Goal: Transaction & Acquisition: Obtain resource

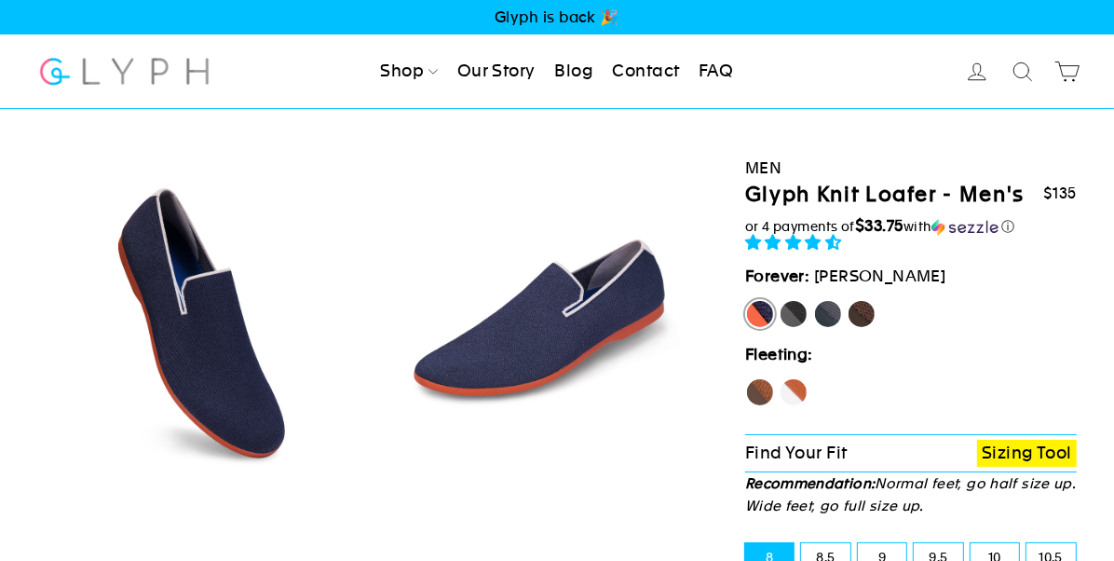
select select "highest-rating"
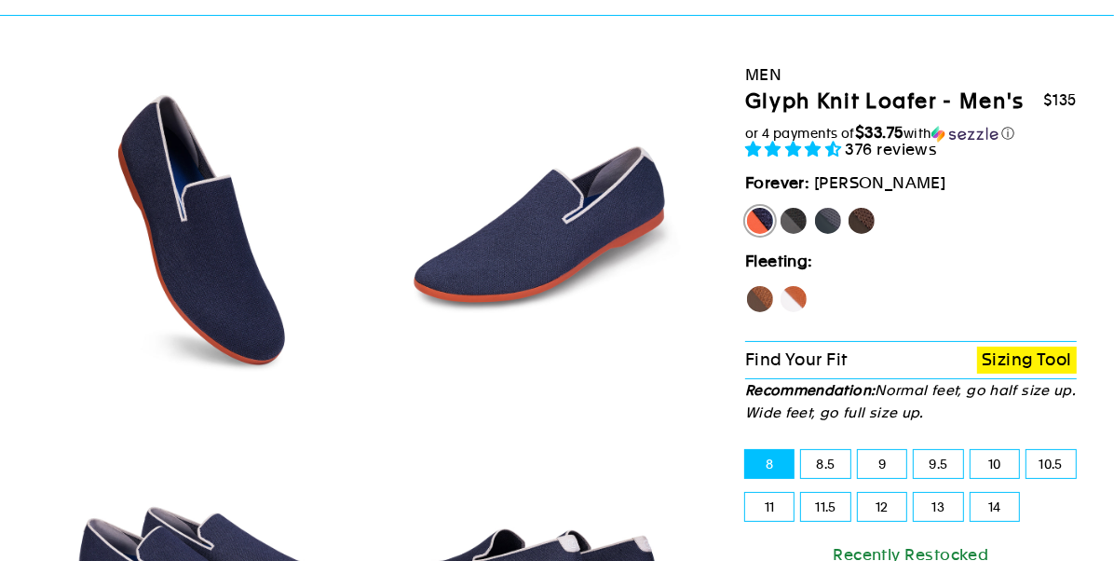
click at [764, 510] on label "11" at bounding box center [769, 507] width 48 height 28
click at [746, 494] on input "11" at bounding box center [745, 493] width 1 height 1
radio input "true"
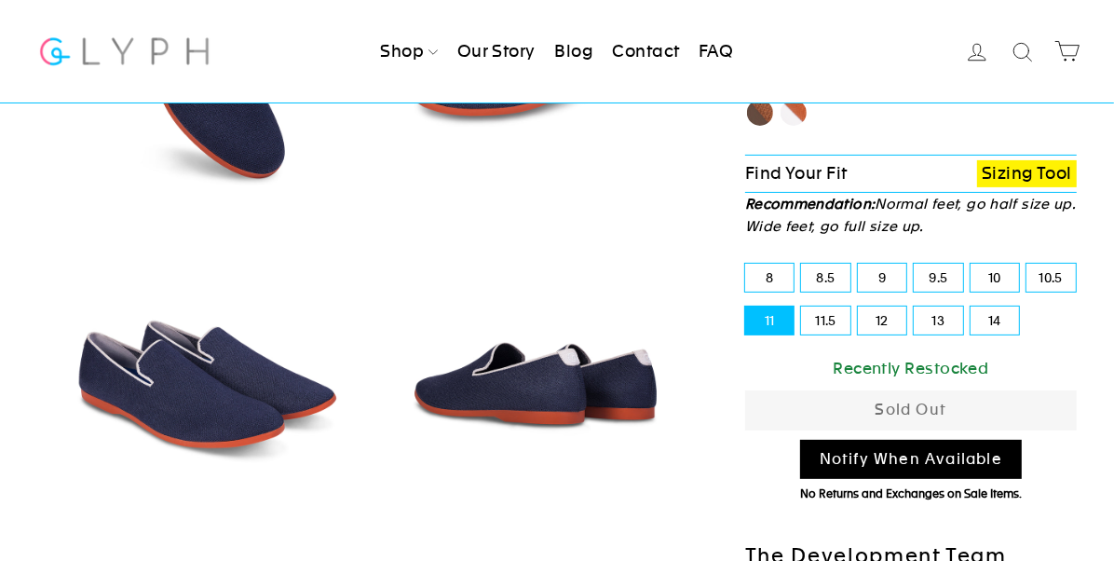
click at [1056, 276] on label "10.5" at bounding box center [1050, 278] width 48 height 28
click at [1027, 265] on input "10.5" at bounding box center [1026, 264] width 1 height 1
radio input "true"
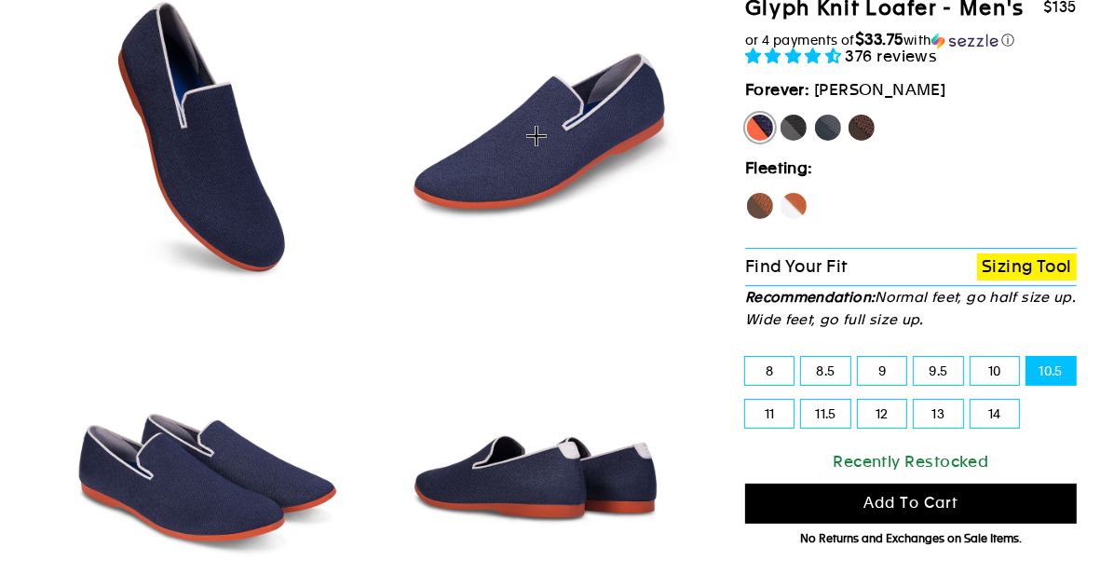
scroll to position [186, 0]
click at [756, 410] on label "11" at bounding box center [769, 414] width 48 height 28
click at [746, 401] on input "11" at bounding box center [745, 400] width 1 height 1
radio input "true"
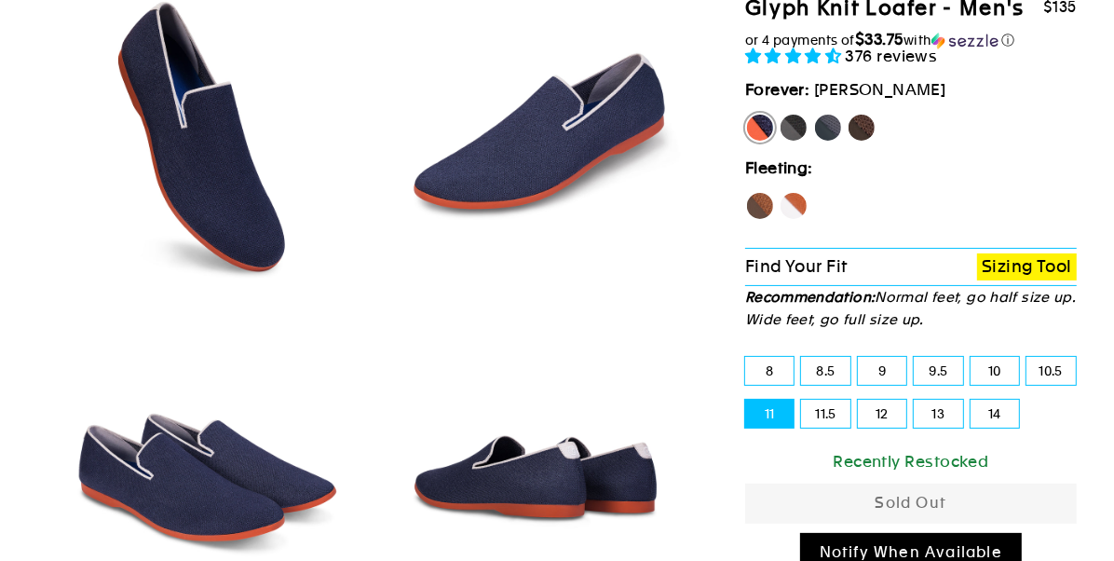
click at [795, 126] on label "Panther" at bounding box center [794, 128] width 30 height 30
click at [780, 114] on input "Panther" at bounding box center [779, 113] width 1 height 1
radio input "true"
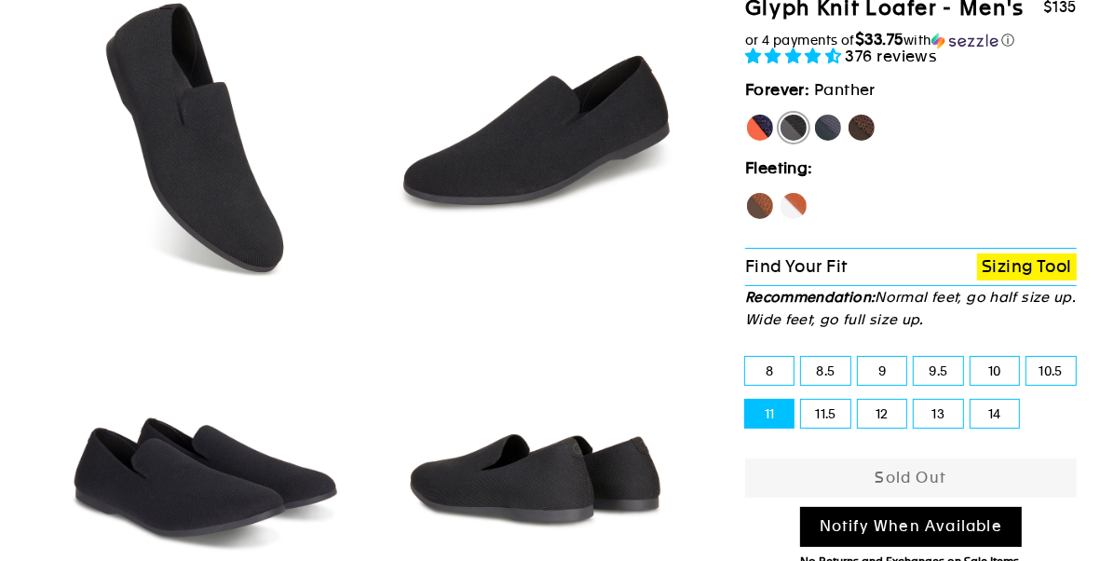
click at [823, 127] on label "Rhino" at bounding box center [828, 128] width 30 height 30
click at [814, 114] on input "Rhino" at bounding box center [813, 113] width 1 height 1
radio input "true"
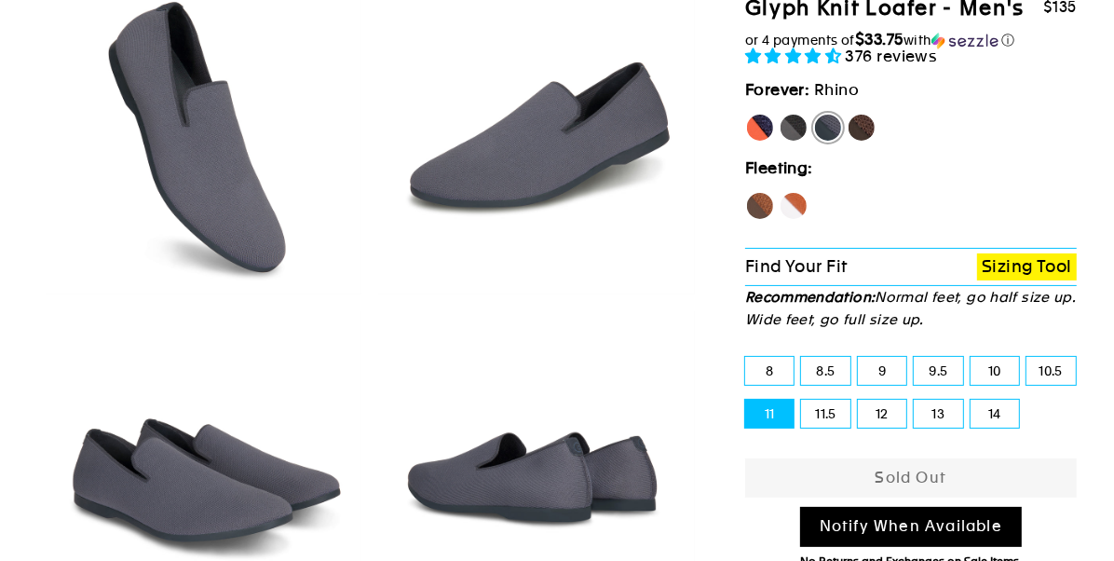
click at [860, 131] on label "Mustang" at bounding box center [862, 128] width 30 height 30
click at [848, 114] on input "Mustang" at bounding box center [847, 113] width 1 height 1
radio input "true"
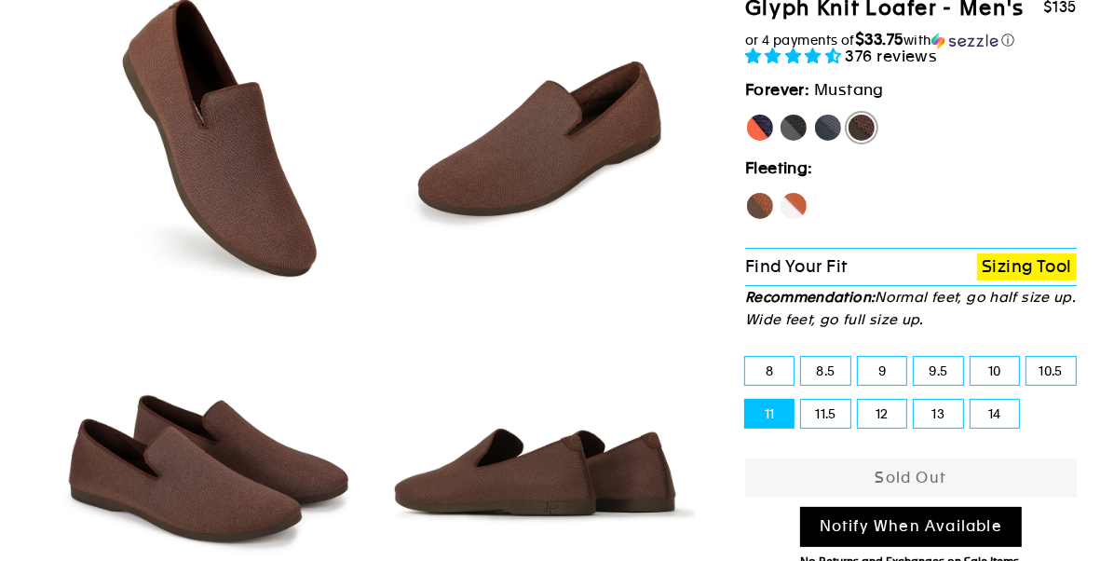
click at [757, 208] on label "Hawk" at bounding box center [760, 206] width 30 height 30
click at [746, 192] on input "Hawk" at bounding box center [745, 191] width 1 height 1
radio input "true"
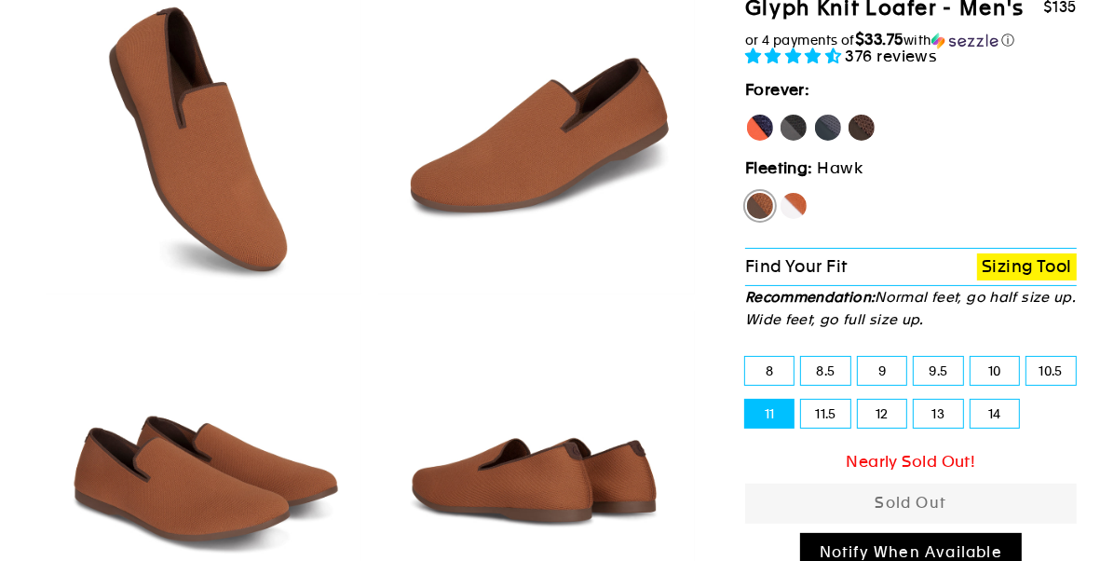
click at [794, 200] on label "Fox" at bounding box center [794, 206] width 30 height 30
click at [780, 192] on input "Fox" at bounding box center [779, 191] width 1 height 1
radio input "true"
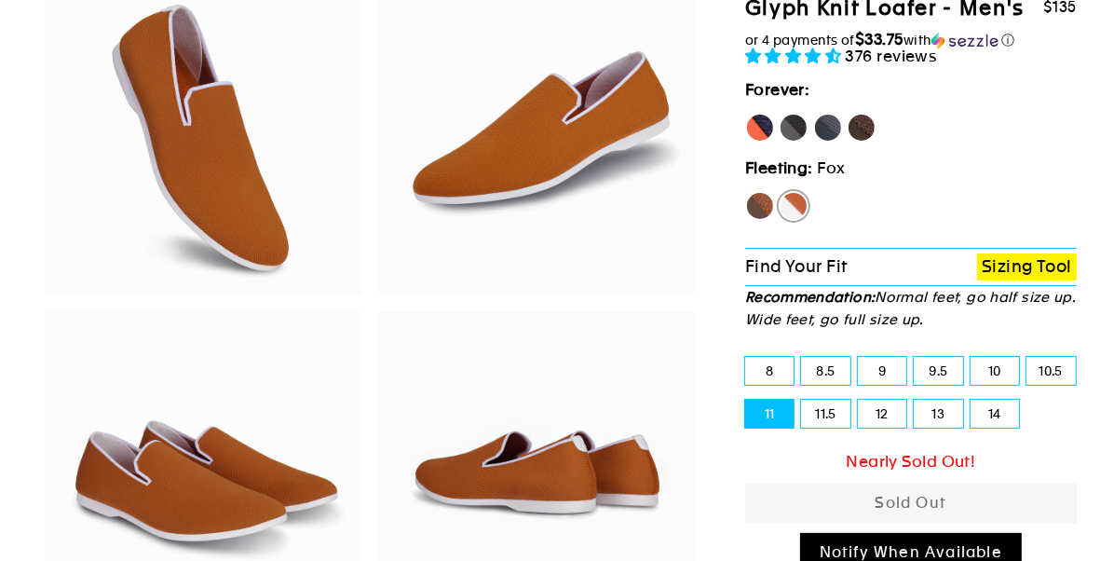
click at [760, 135] on label "[PERSON_NAME]" at bounding box center [760, 128] width 30 height 30
click at [746, 114] on input "[PERSON_NAME]" at bounding box center [745, 113] width 1 height 1
radio input "true"
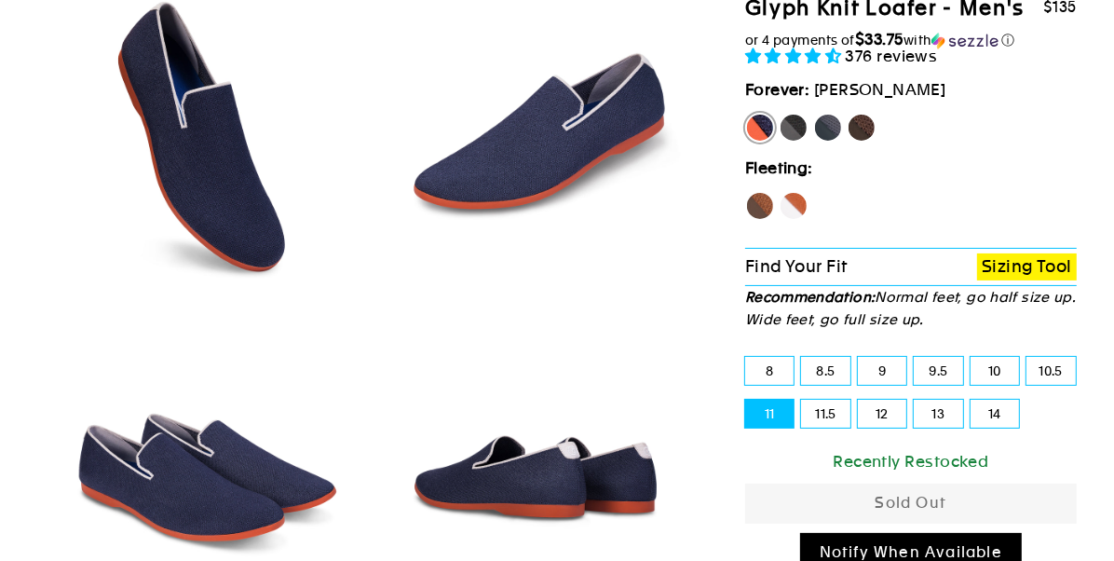
scroll to position [279, 0]
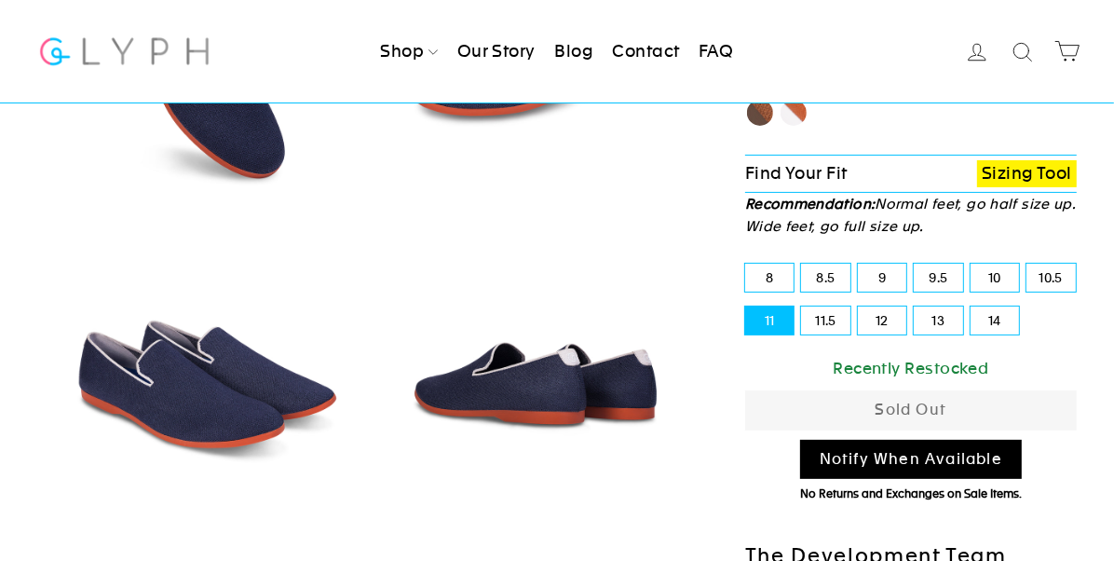
click at [890, 365] on div "Recently Restocked" at bounding box center [911, 368] width 332 height 25
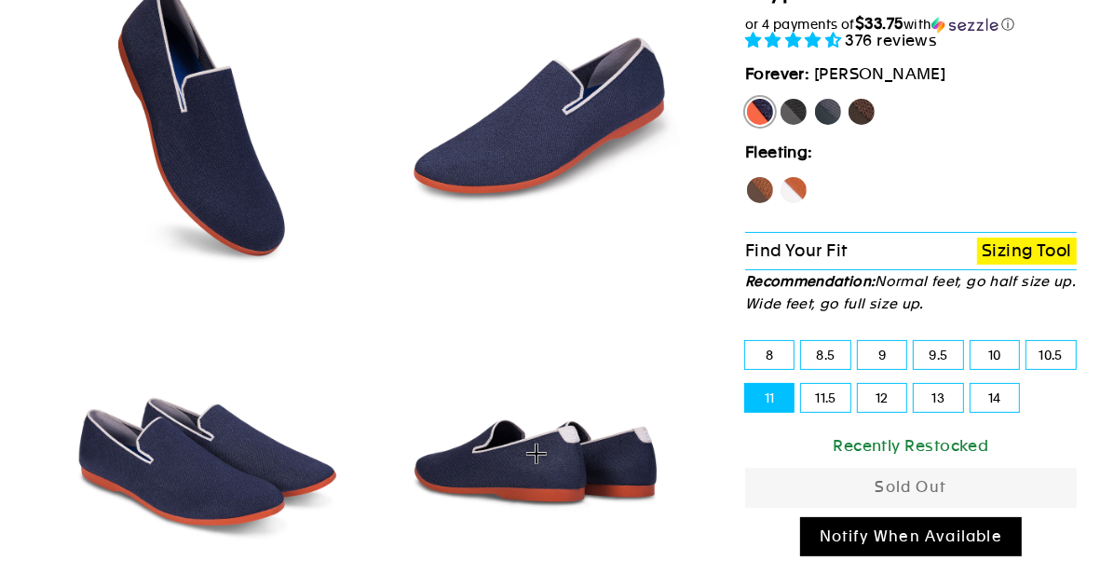
scroll to position [186, 0]
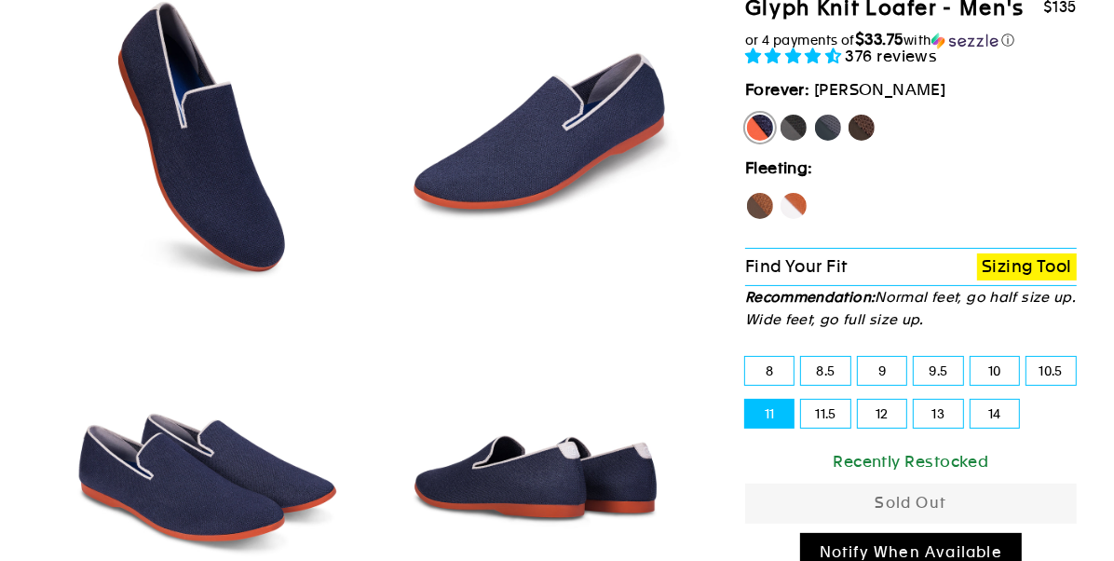
click at [757, 407] on label "11" at bounding box center [769, 414] width 48 height 28
click at [746, 401] on input "11" at bounding box center [745, 400] width 1 height 1
click at [800, 120] on label "Panther" at bounding box center [794, 128] width 30 height 30
click at [780, 114] on input "Panther" at bounding box center [779, 113] width 1 height 1
radio input "true"
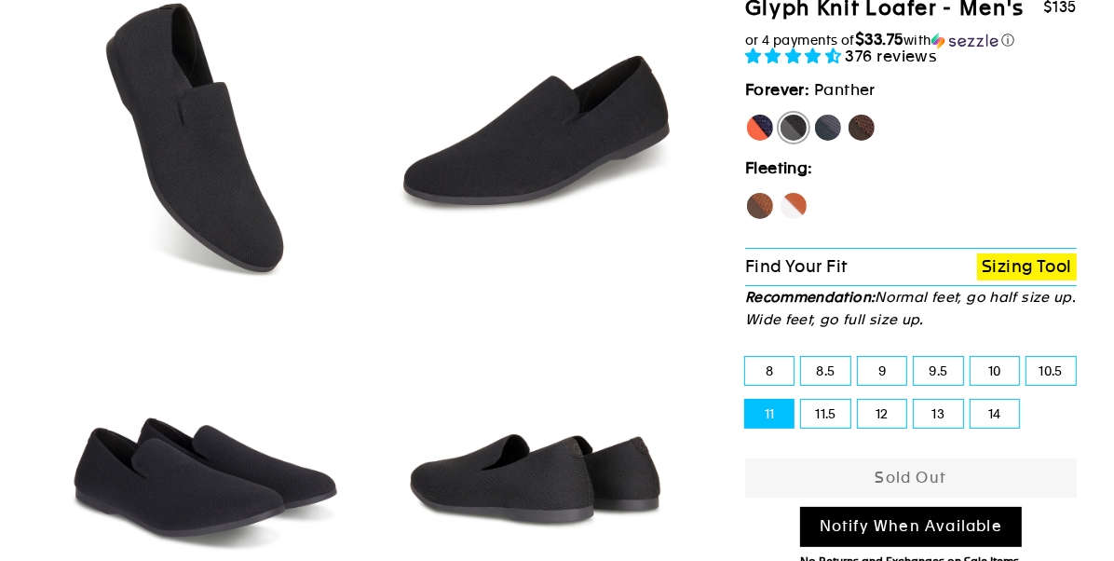
click at [836, 131] on label "Rhino" at bounding box center [828, 128] width 30 height 30
click at [814, 114] on input "Rhino" at bounding box center [813, 113] width 1 height 1
radio input "true"
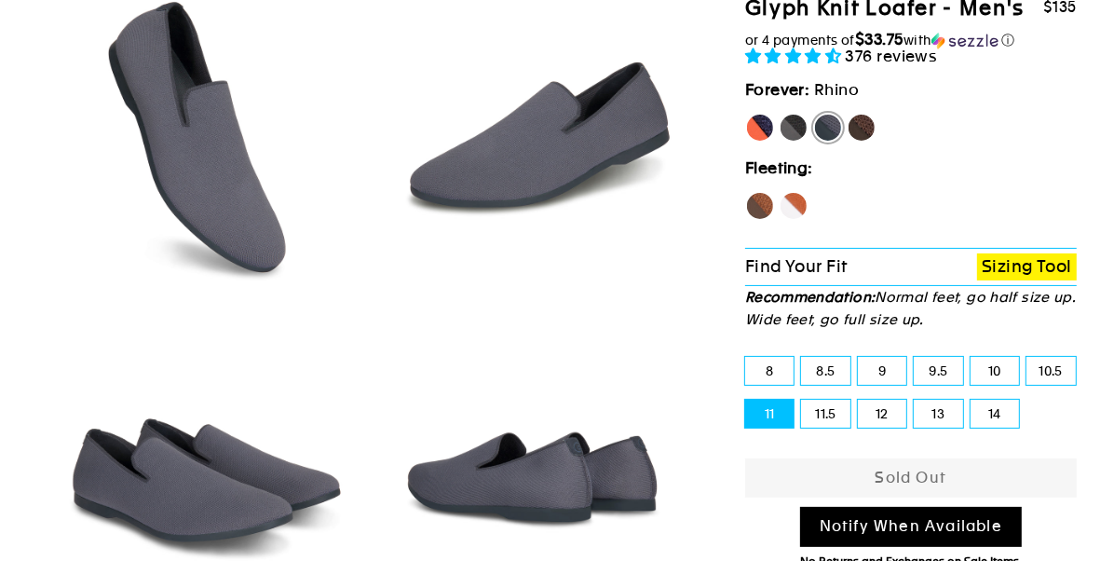
click at [858, 131] on label "Mustang" at bounding box center [862, 128] width 30 height 30
click at [848, 114] on input "Mustang" at bounding box center [847, 113] width 1 height 1
radio input "true"
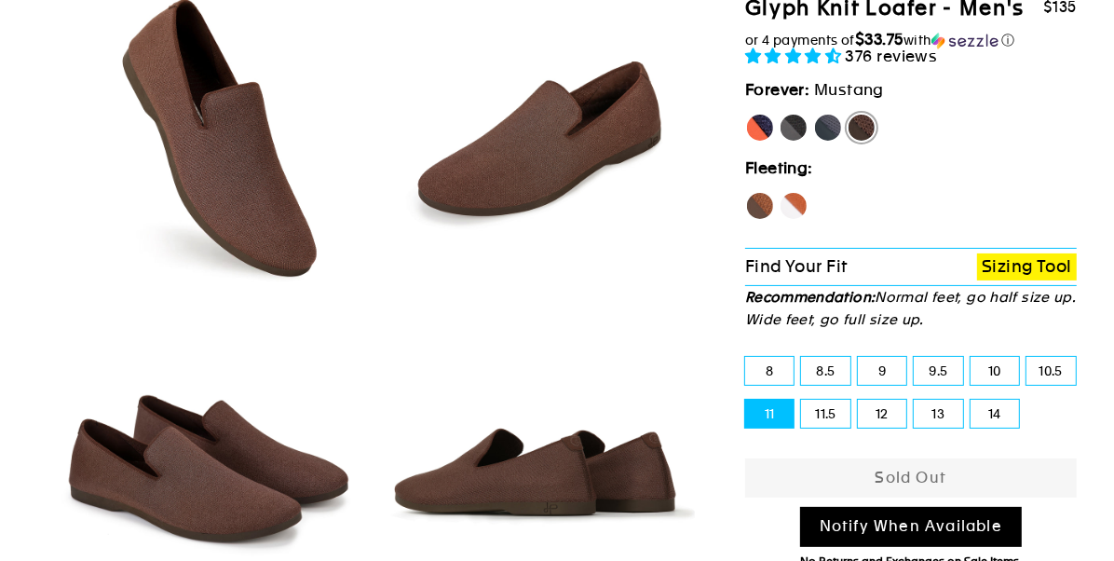
click at [759, 132] on label "[PERSON_NAME]" at bounding box center [760, 128] width 30 height 30
click at [746, 114] on input "[PERSON_NAME]" at bounding box center [745, 113] width 1 height 1
radio input "true"
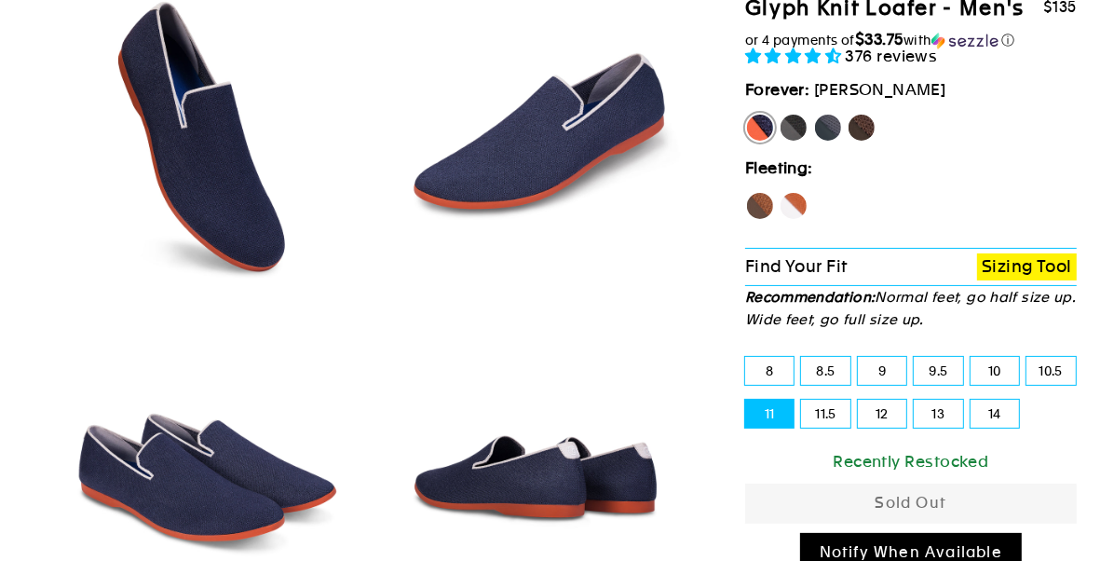
click at [886, 458] on div "Recently Restocked" at bounding box center [911, 461] width 332 height 25
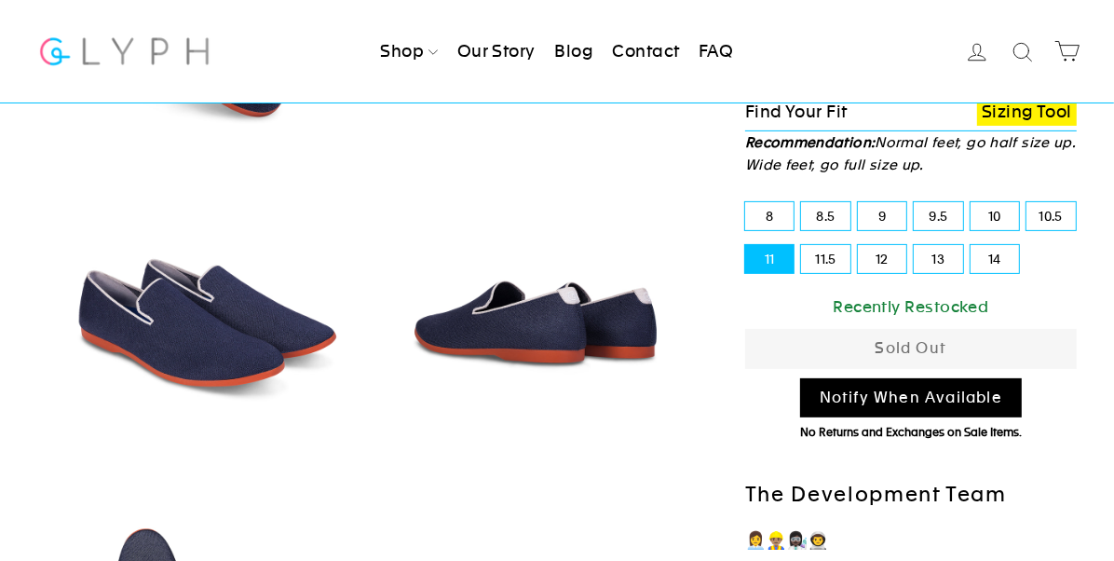
scroll to position [373, 0]
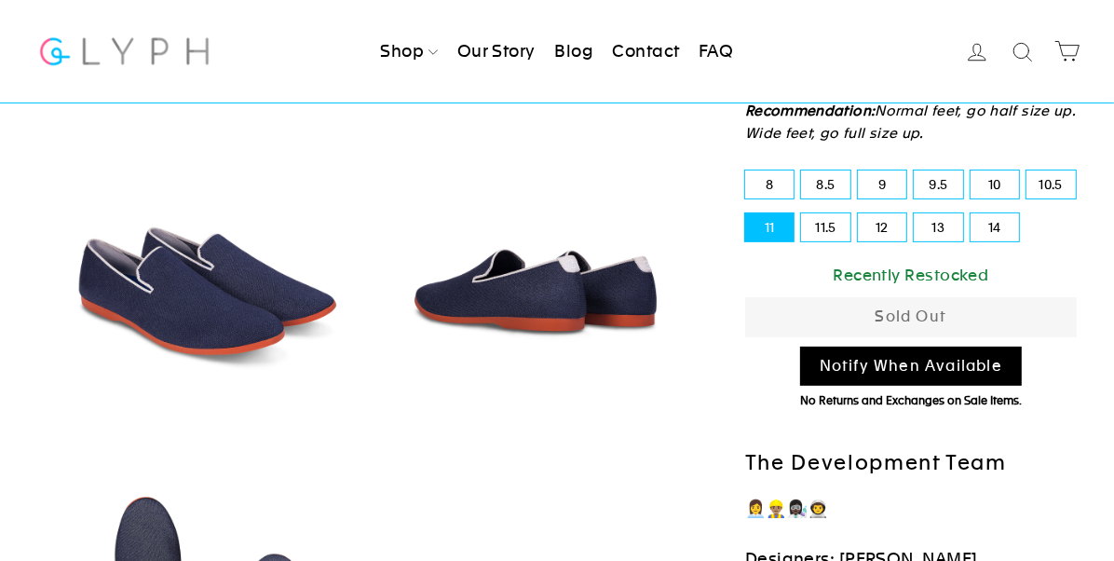
click at [919, 370] on link "Notify When Available" at bounding box center [911, 366] width 222 height 40
select select "19438320156729"
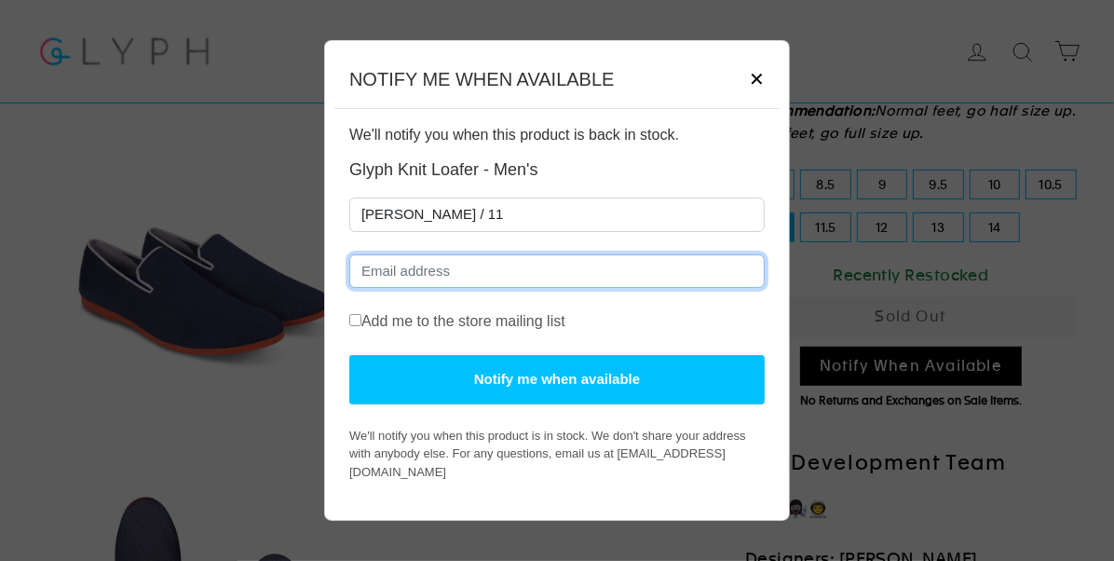
click at [496, 276] on input "Email" at bounding box center [556, 271] width 415 height 34
type input "smboro@gmail.com"
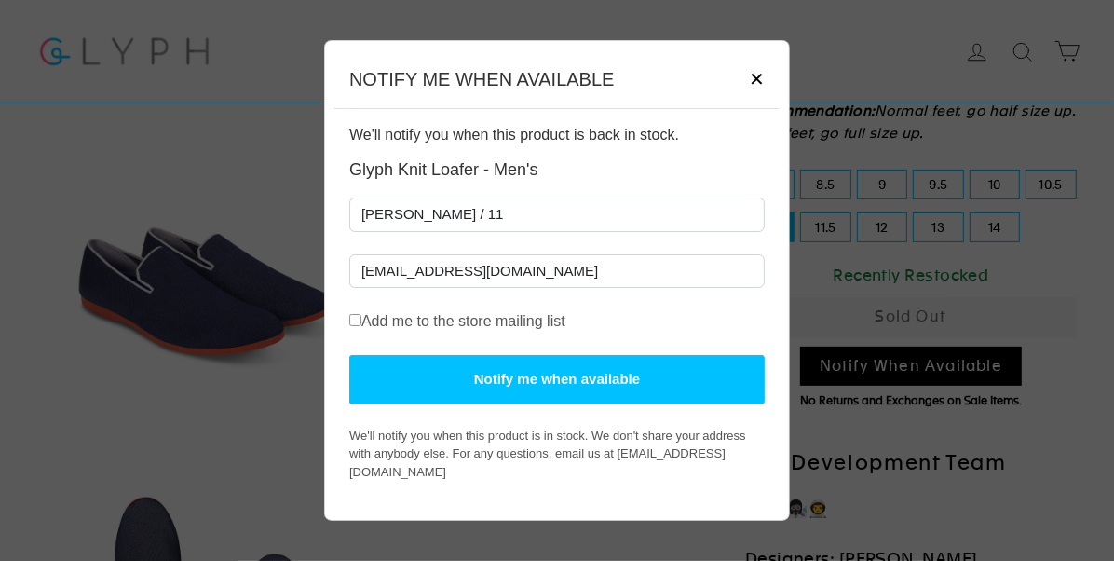
click at [353, 326] on input "Add me to the store mailing list" at bounding box center [355, 320] width 12 height 12
checkbox input "true"
click at [525, 398] on button "Notify me when available" at bounding box center [556, 379] width 415 height 49
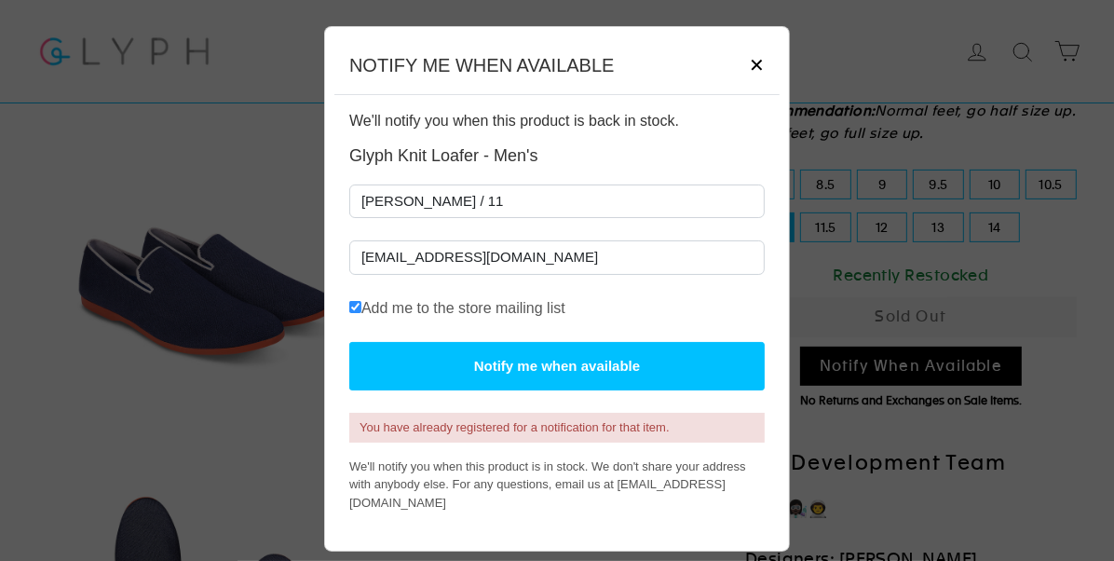
click at [756, 68] on span "✕" at bounding box center [757, 65] width 16 height 28
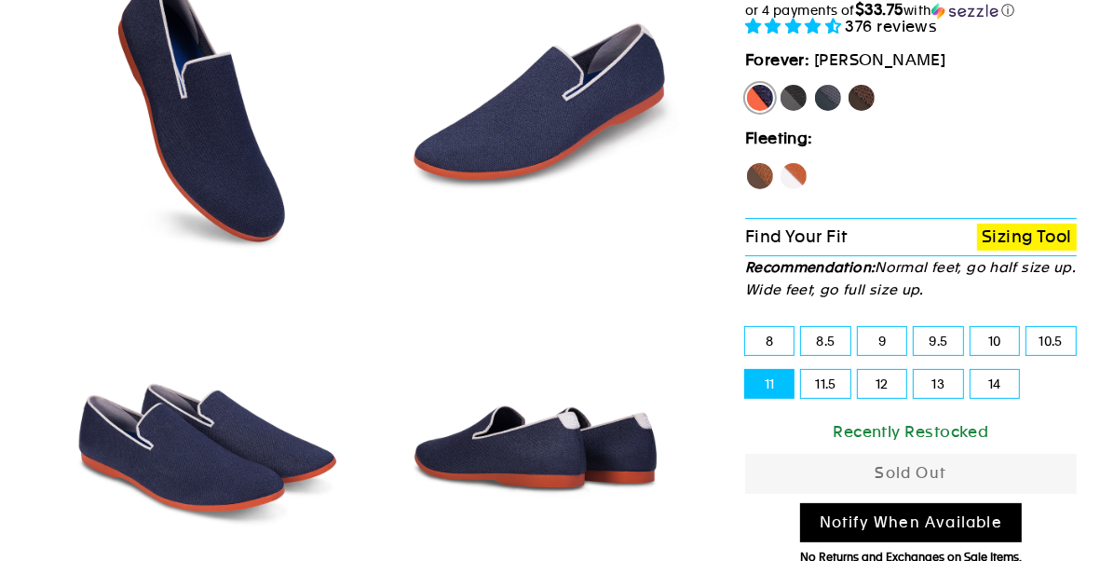
scroll to position [186, 0]
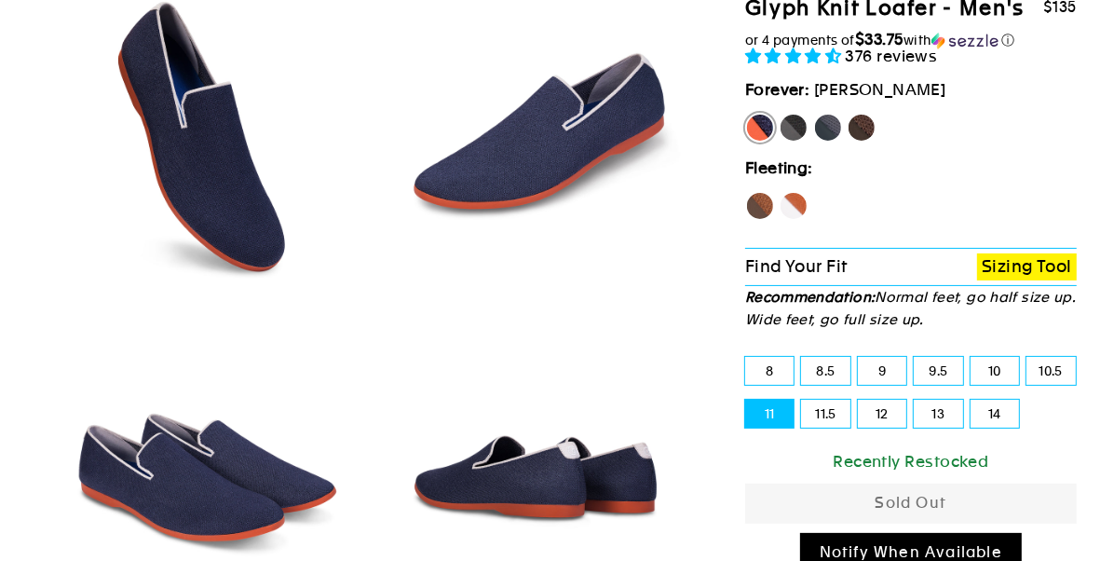
click at [799, 122] on label "Panther" at bounding box center [794, 128] width 30 height 30
click at [780, 114] on input "Panther" at bounding box center [779, 113] width 1 height 1
radio input "true"
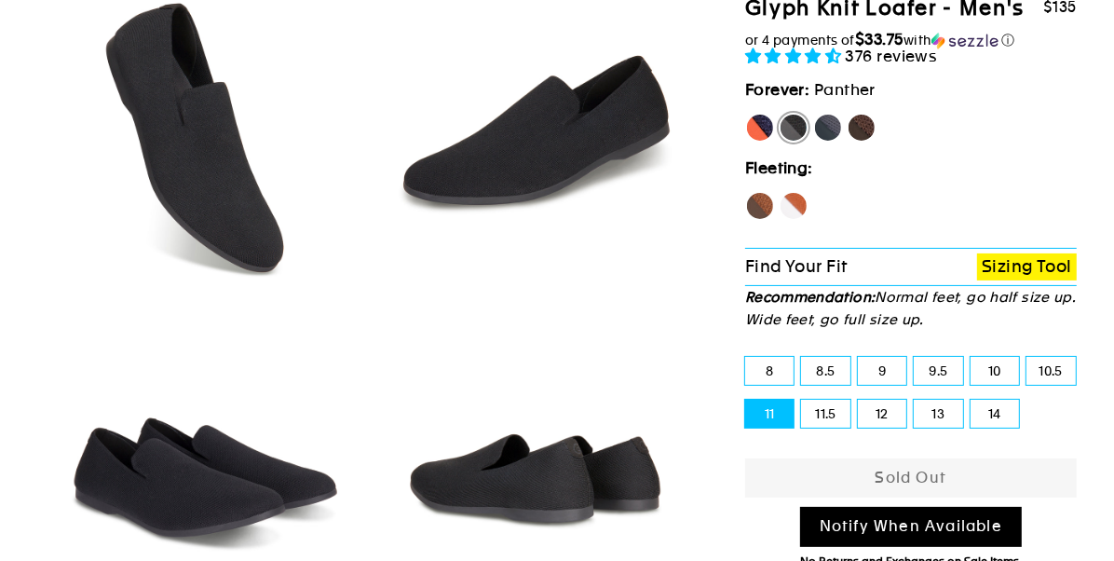
click at [838, 130] on label "Rhino" at bounding box center [828, 128] width 30 height 30
click at [814, 114] on input "Rhino" at bounding box center [813, 113] width 1 height 1
radio input "true"
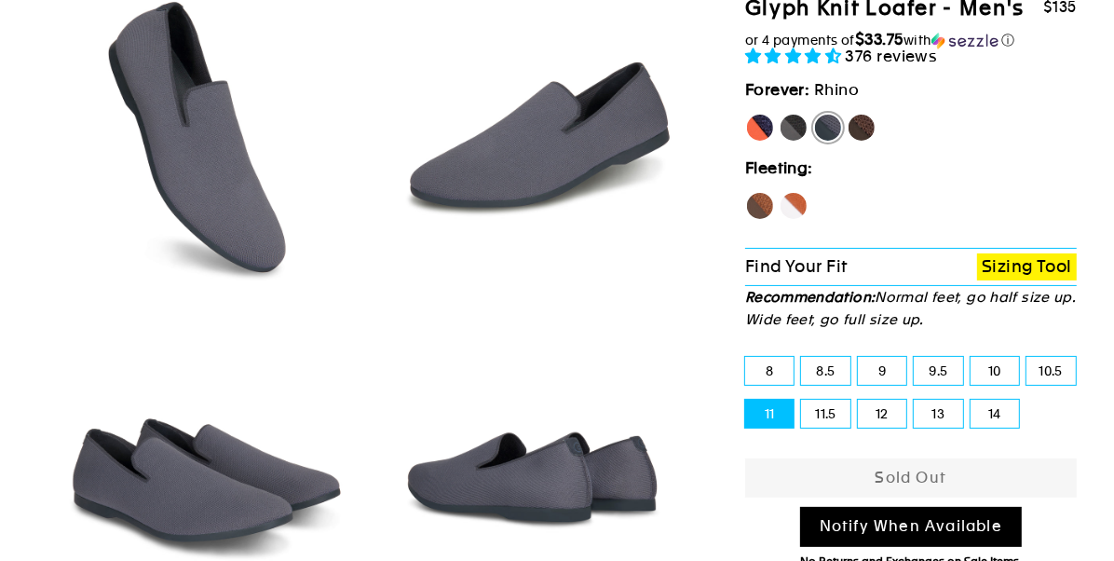
click at [854, 128] on label "Mustang" at bounding box center [862, 128] width 30 height 30
click at [848, 114] on input "Mustang" at bounding box center [847, 113] width 1 height 1
radio input "true"
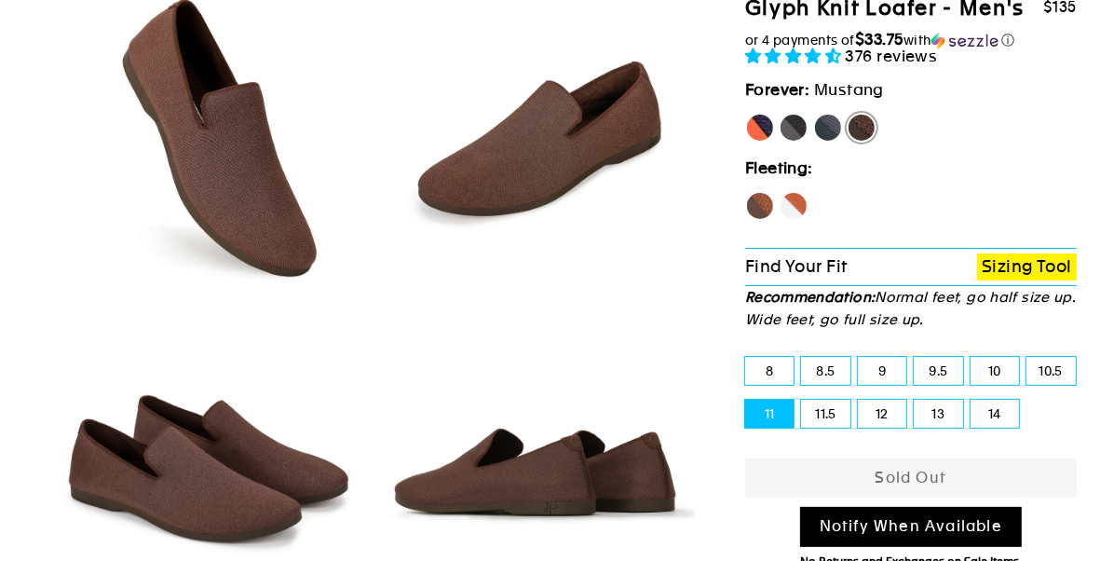
click at [757, 209] on label "Hawk" at bounding box center [760, 206] width 30 height 30
click at [746, 192] on input "Hawk" at bounding box center [745, 191] width 1 height 1
radio input "true"
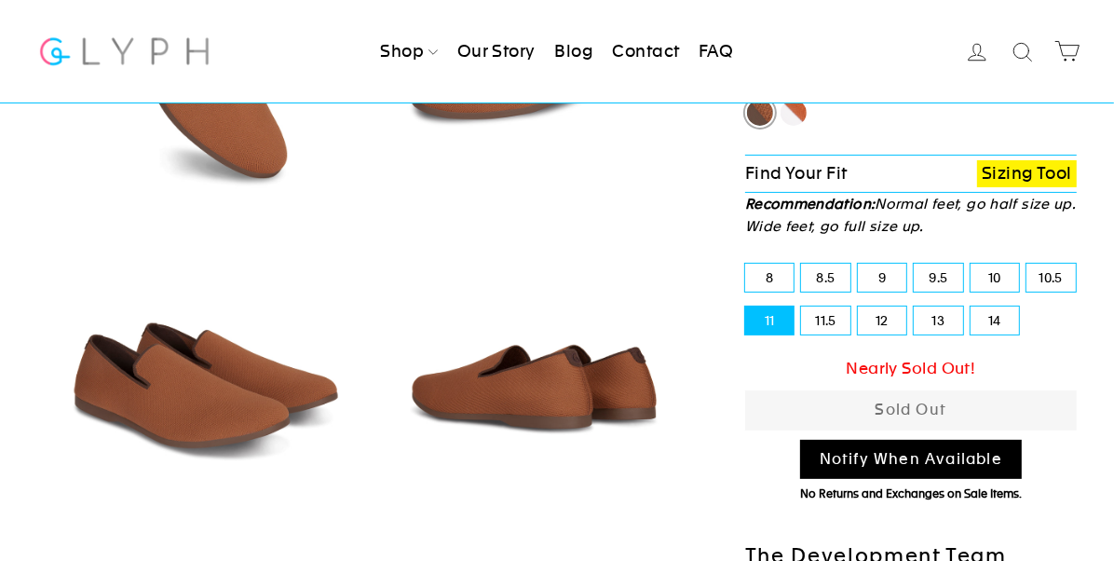
scroll to position [186, 0]
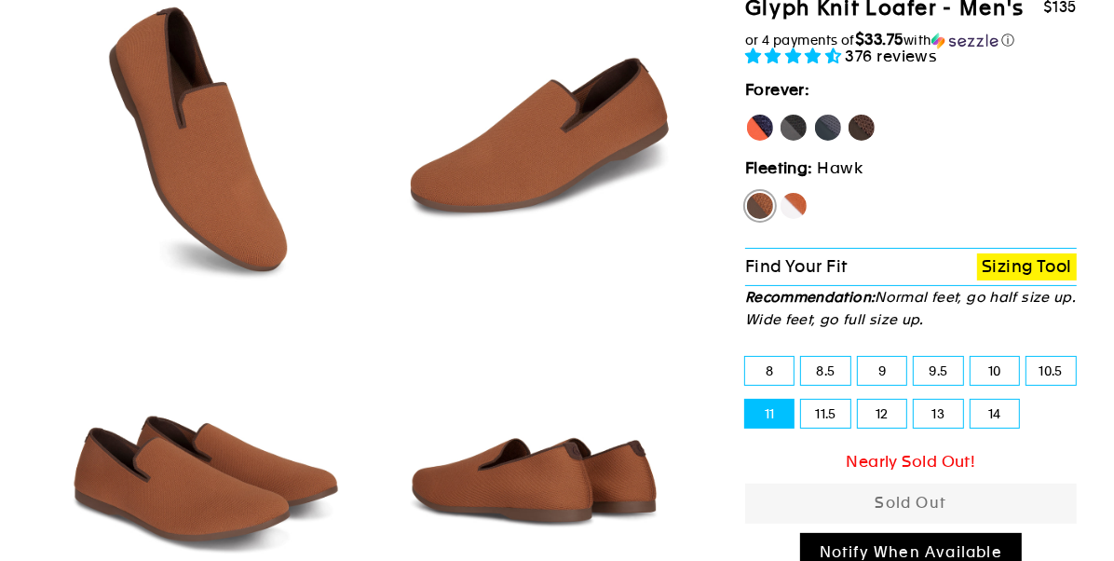
click at [798, 207] on label "Fox" at bounding box center [794, 206] width 30 height 30
click at [780, 192] on input "Fox" at bounding box center [779, 191] width 1 height 1
radio input "true"
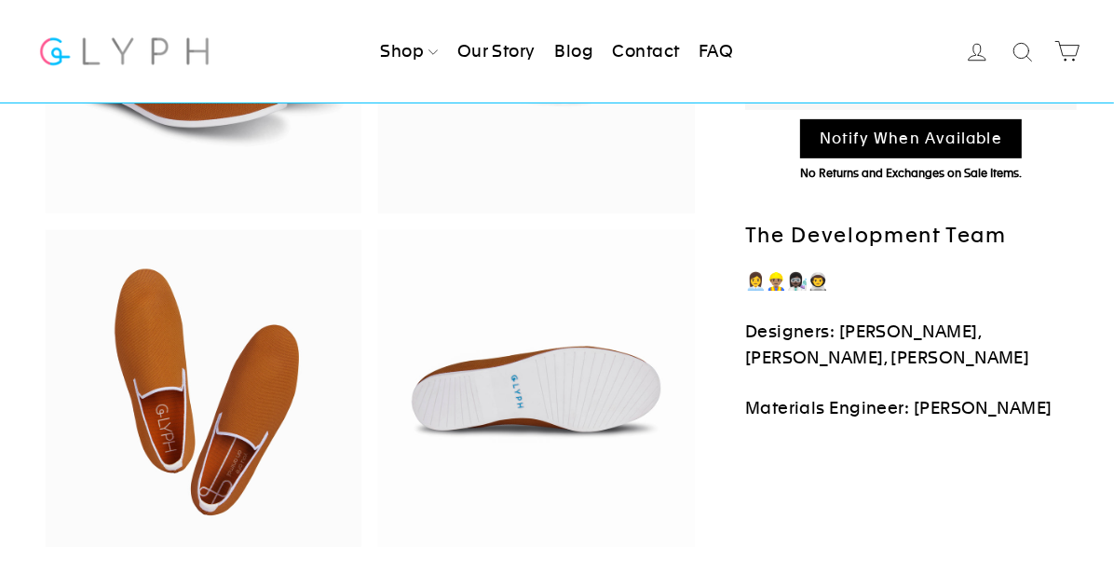
scroll to position [559, 0]
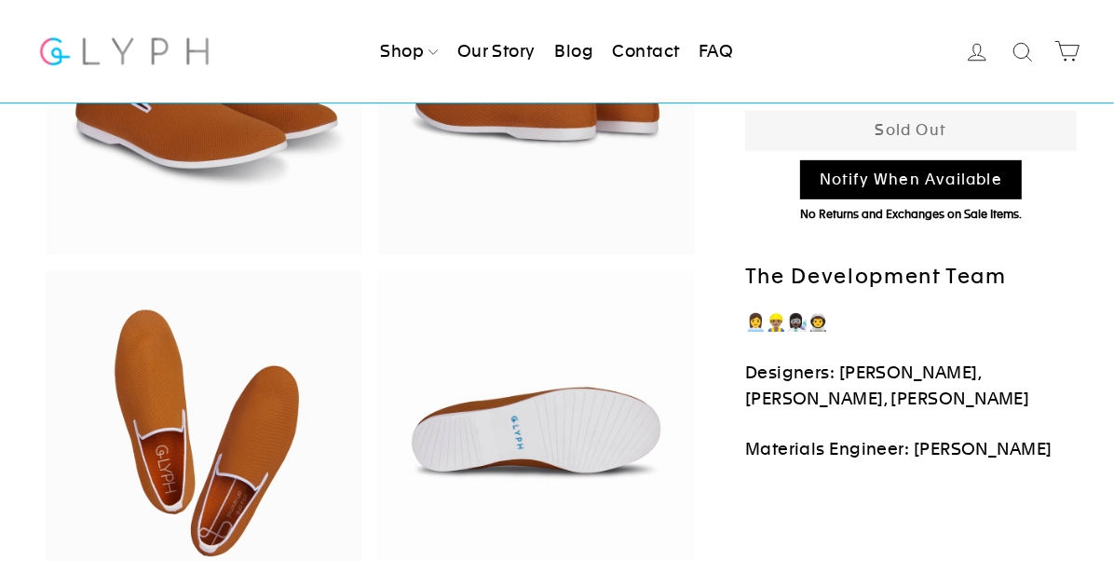
click at [832, 185] on link "Notify When Available" at bounding box center [911, 180] width 222 height 40
select select "32198904217634"
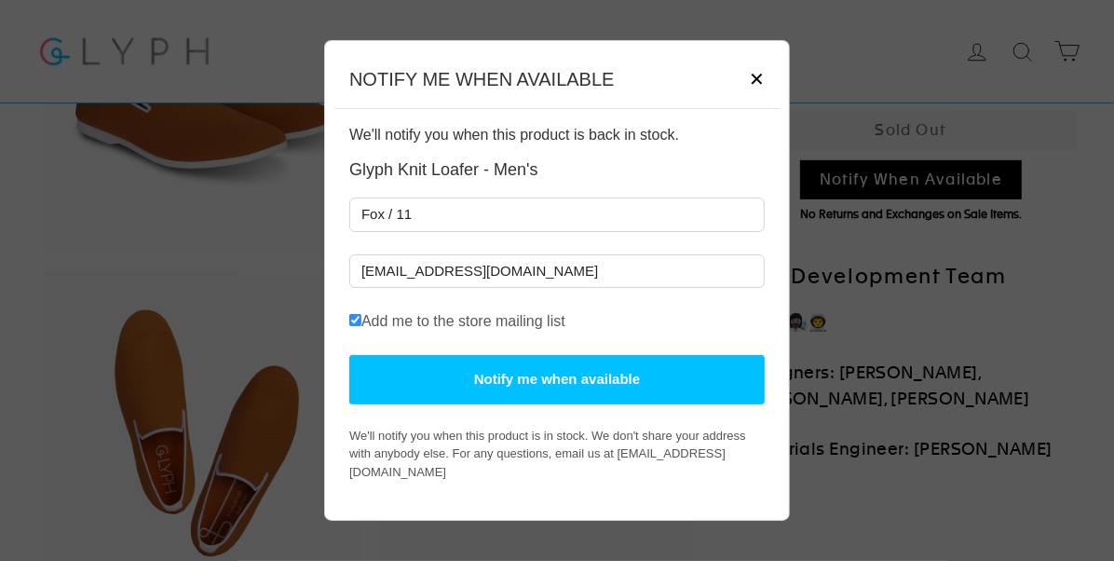
click at [547, 393] on button "Notify me when available" at bounding box center [556, 379] width 415 height 49
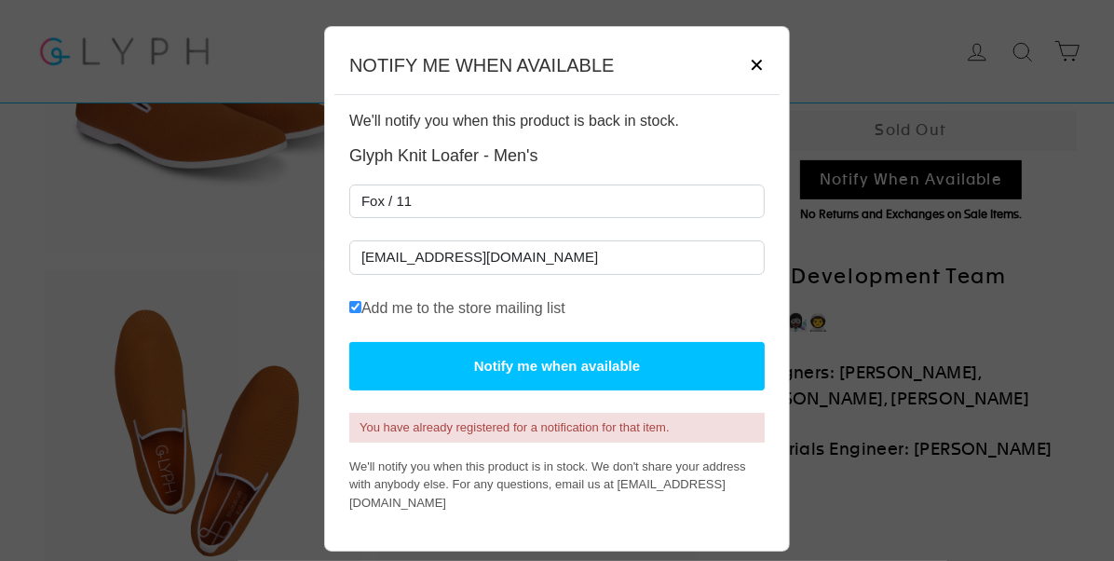
click at [751, 71] on span "✕" at bounding box center [757, 65] width 16 height 28
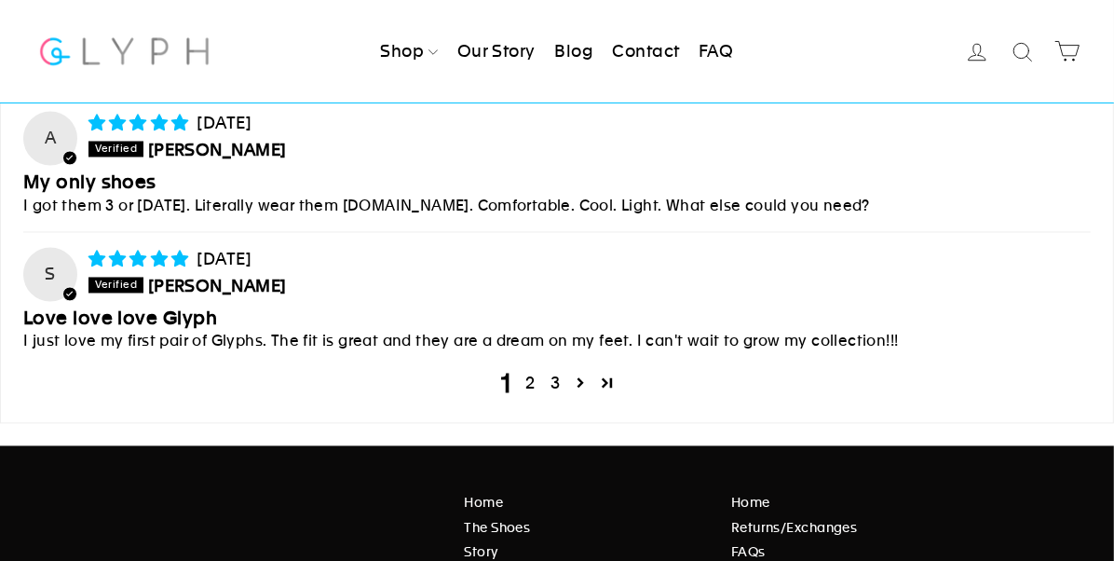
scroll to position [7638, 0]
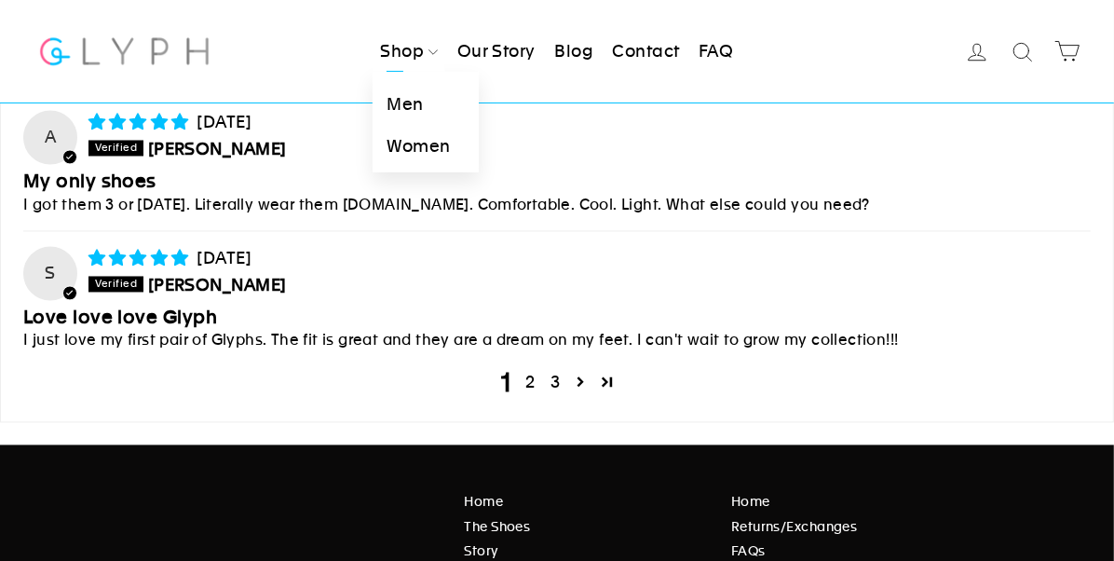
click at [399, 61] on link "Shop" at bounding box center [409, 51] width 73 height 41
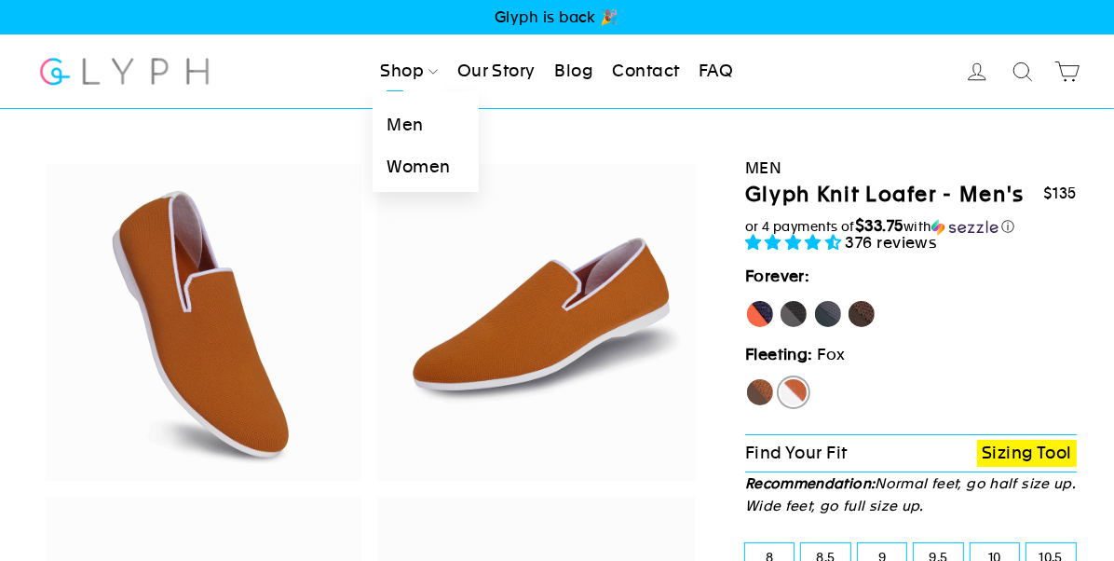
click at [401, 171] on link "Women" at bounding box center [425, 167] width 105 height 42
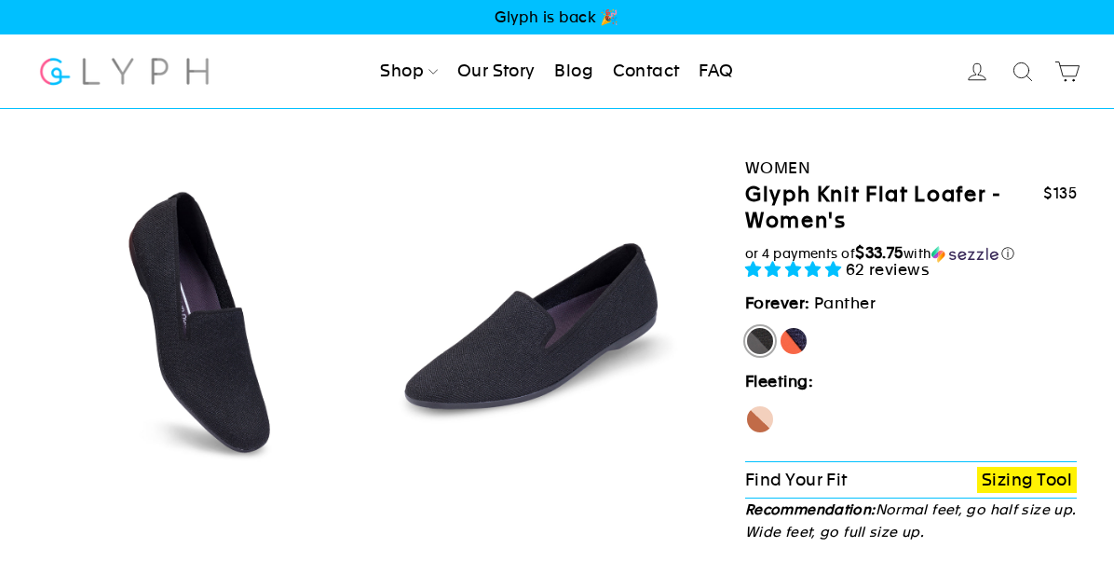
select select "highest-rating"
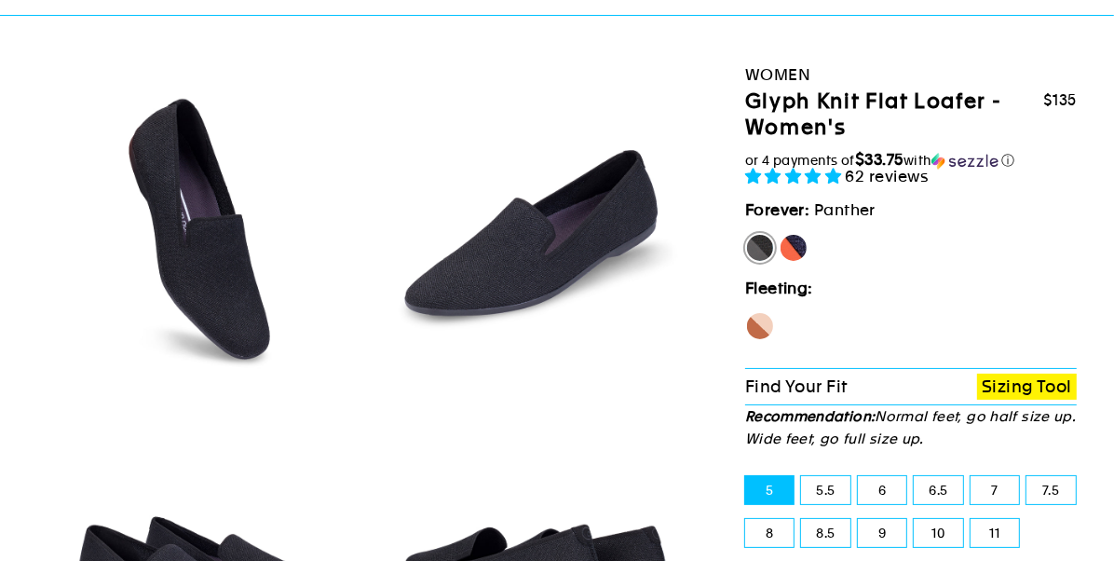
click at [791, 251] on label "[PERSON_NAME]" at bounding box center [794, 248] width 30 height 30
click at [780, 234] on input "[PERSON_NAME]" at bounding box center [779, 233] width 1 height 1
radio input "true"
